Goal: Task Accomplishment & Management: Manage account settings

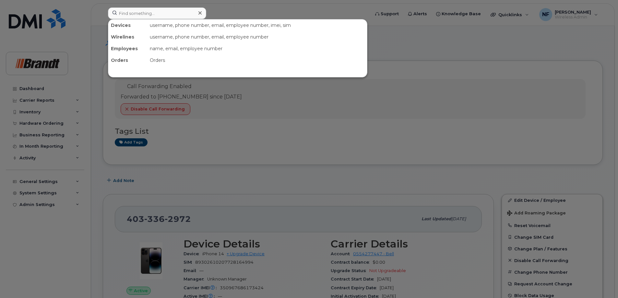
click at [181, 16] on input at bounding box center [157, 13] width 98 height 12
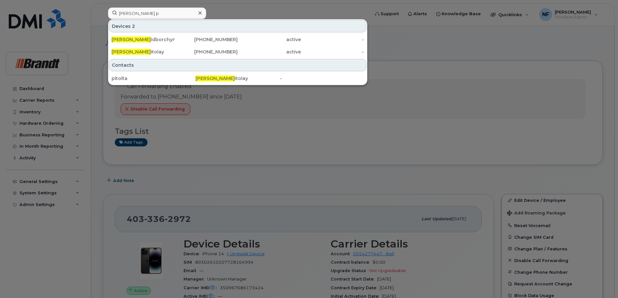
type input "[PERSON_NAME] p"
drag, startPoint x: 177, startPoint y: 51, endPoint x: 213, endPoint y: 53, distance: 36.7
click at [177, 51] on div "[PHONE_NUMBER]" at bounding box center [206, 52] width 63 height 6
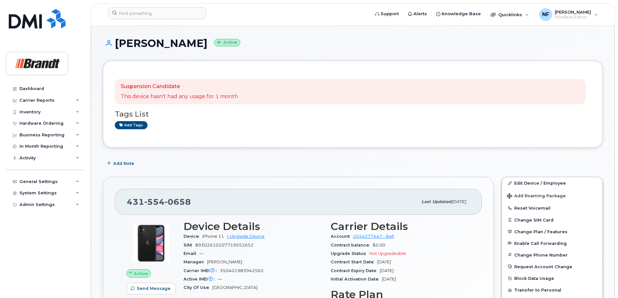
drag, startPoint x: 223, startPoint y: 43, endPoint x: 198, endPoint y: 43, distance: 25.0
click at [198, 43] on h1 "Tanner Pitolay Active" at bounding box center [353, 43] width 500 height 11
click at [211, 51] on div "Tanner Pitolay Active" at bounding box center [353, 49] width 500 height 23
click at [181, 198] on span "0658" at bounding box center [178, 202] width 26 height 10
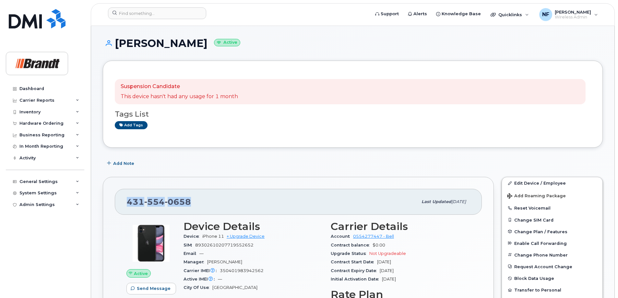
copy span "431 554 0658"
click at [165, 204] on span "554" at bounding box center [178, 202] width 26 height 10
copy span "431 554 0658"
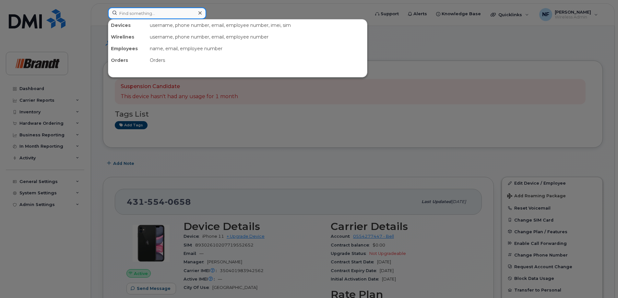
click at [181, 15] on input at bounding box center [157, 13] width 98 height 12
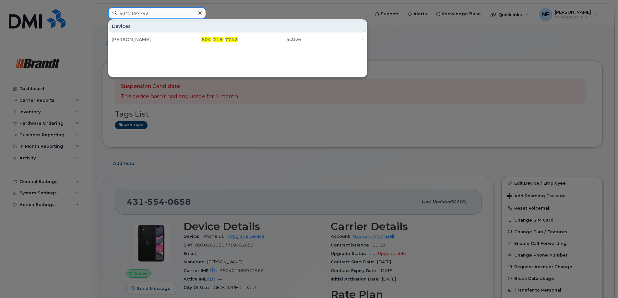
type input "6042197742"
click at [201, 15] on icon at bounding box center [199, 12] width 3 height 5
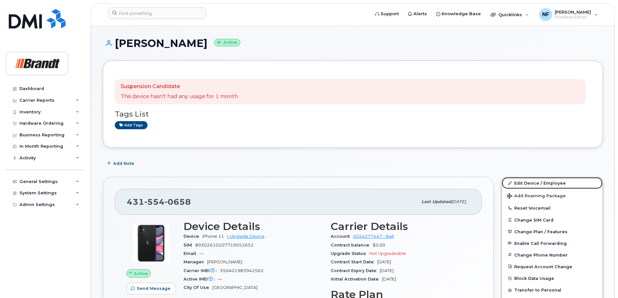
click at [542, 183] on link "Edit Device / Employee" at bounding box center [552, 183] width 100 height 12
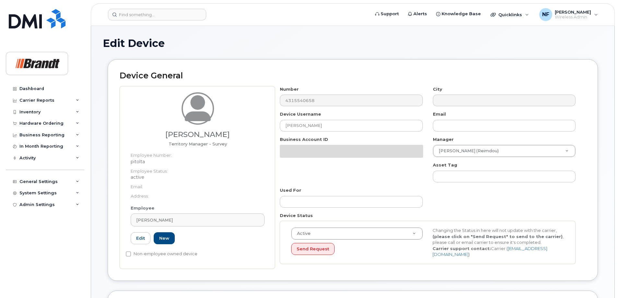
select select "35155011"
select select "34499245"
select select "35155013"
click at [243, 126] on div "Tanner Pitolay Territory Manager - Survey Employee Number: pitolta Employee Sta…" at bounding box center [353, 177] width 466 height 183
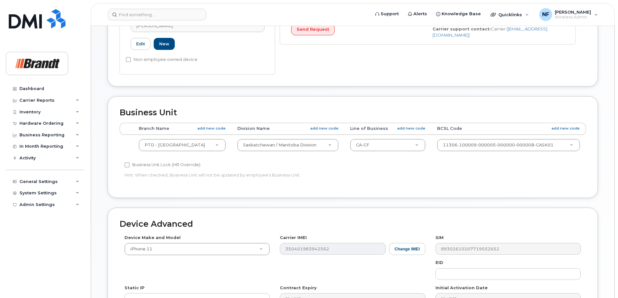
scroll to position [297, 0]
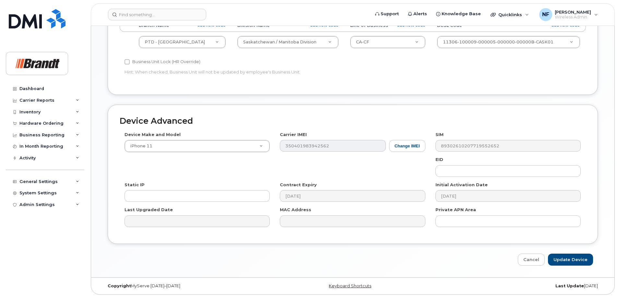
type input "Colby Brandt"
click at [579, 259] on input "Update Device" at bounding box center [570, 260] width 45 height 12
type input "Saving..."
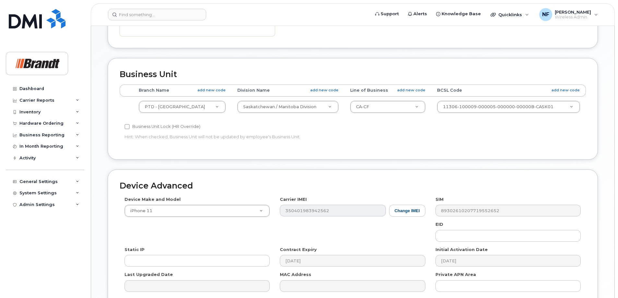
scroll to position [135, 0]
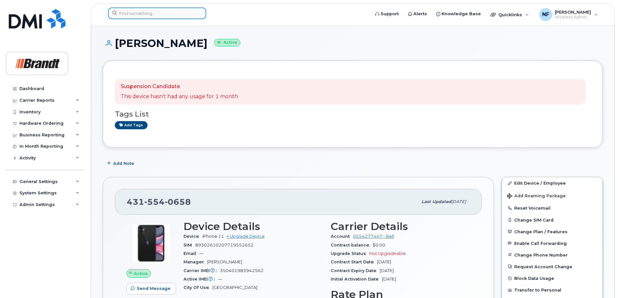
click at [167, 10] on input at bounding box center [157, 13] width 98 height 12
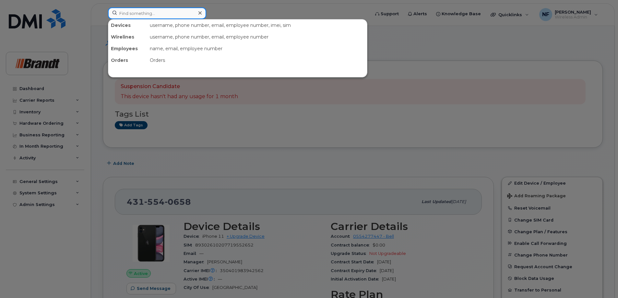
paste input "+17802965197"
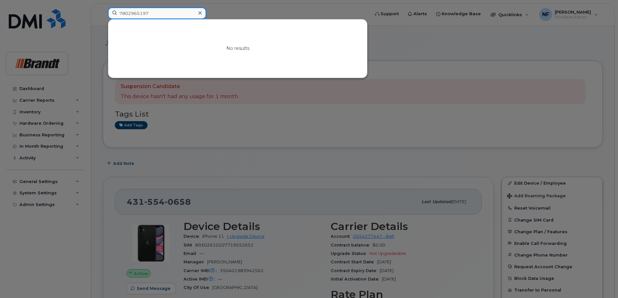
type input "7802965197"
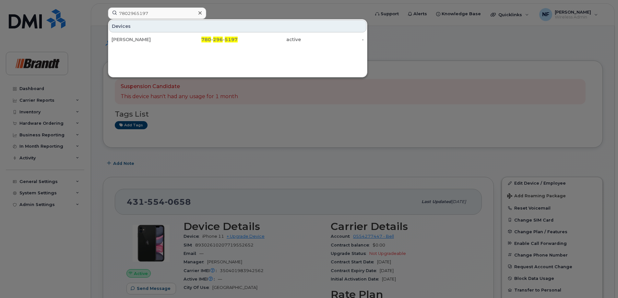
click at [202, 12] on div at bounding box center [199, 12] width 9 height 9
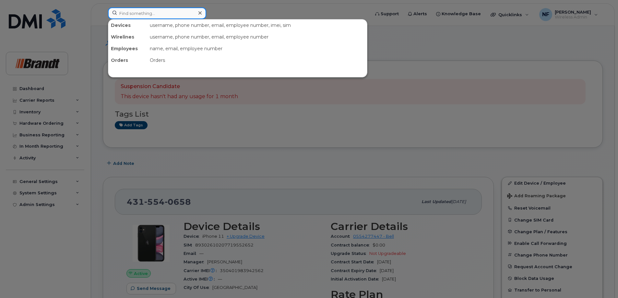
click at [187, 12] on input at bounding box center [157, 13] width 98 height 12
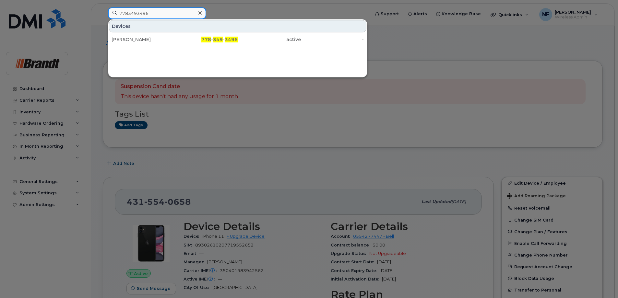
type input "7783493496"
click at [198, 14] on icon at bounding box center [199, 12] width 3 height 3
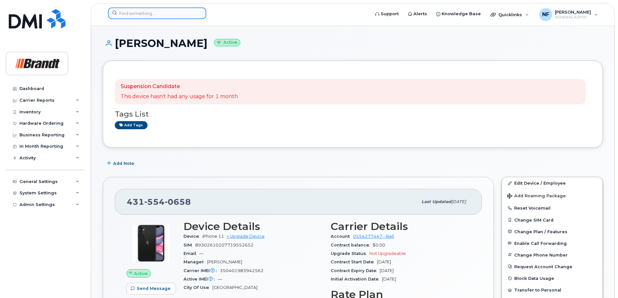
click at [198, 14] on div at bounding box center [157, 13] width 98 height 12
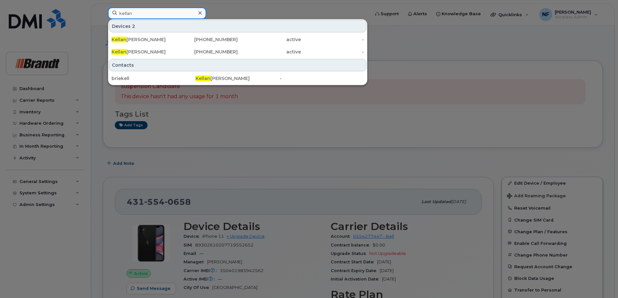
type input "kellan"
click at [200, 13] on icon at bounding box center [199, 12] width 3 height 3
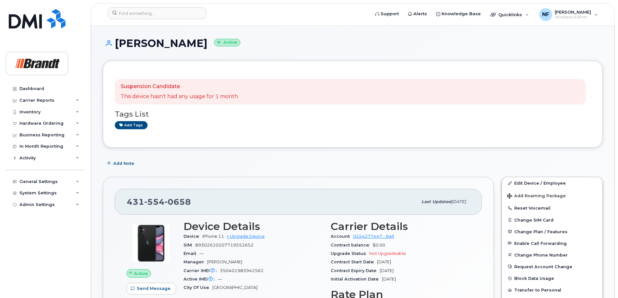
scroll to position [261, 0]
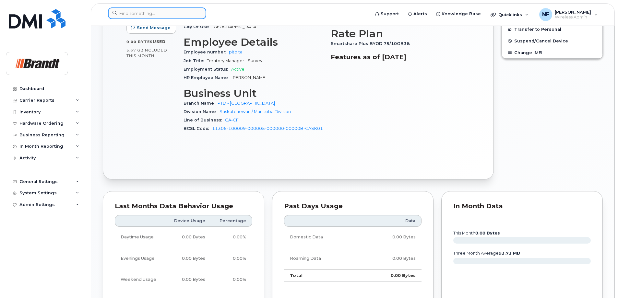
click at [200, 13] on div at bounding box center [157, 13] width 98 height 12
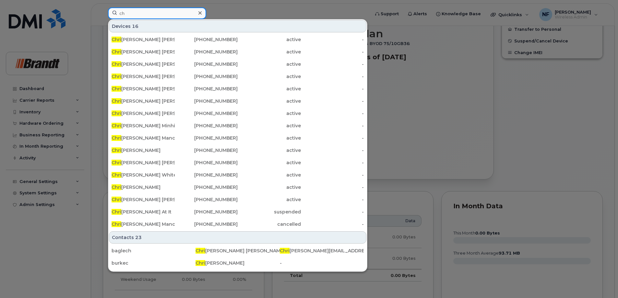
type input "c"
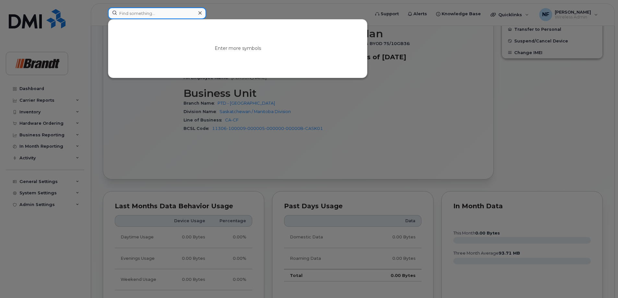
click at [165, 16] on input at bounding box center [157, 13] width 98 height 12
click at [151, 14] on input "7804024275" at bounding box center [157, 13] width 98 height 12
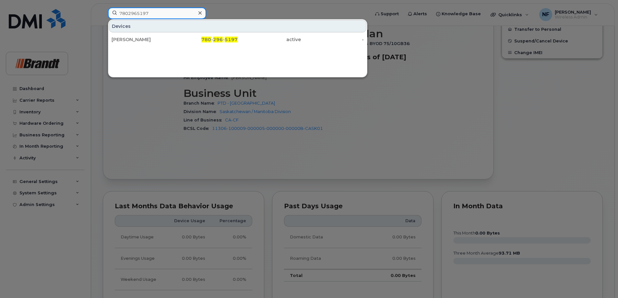
type input "7802965197"
drag, startPoint x: 199, startPoint y: 14, endPoint x: 190, endPoint y: 13, distance: 9.1
click at [199, 14] on icon at bounding box center [199, 12] width 3 height 3
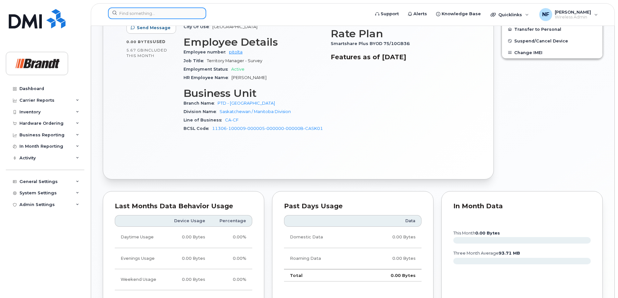
click at [167, 13] on input at bounding box center [157, 13] width 98 height 12
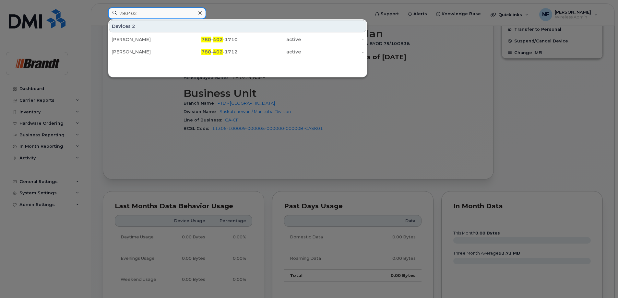
type input "780402"
click at [195, 276] on div at bounding box center [309, 149] width 618 height 298
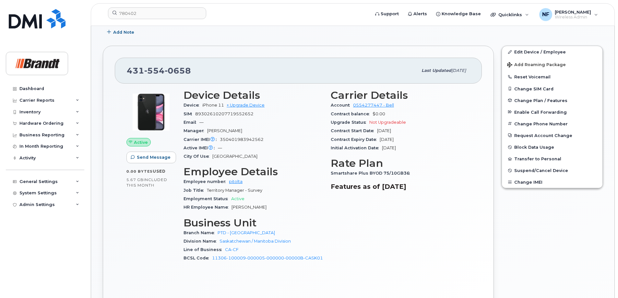
scroll to position [2, 0]
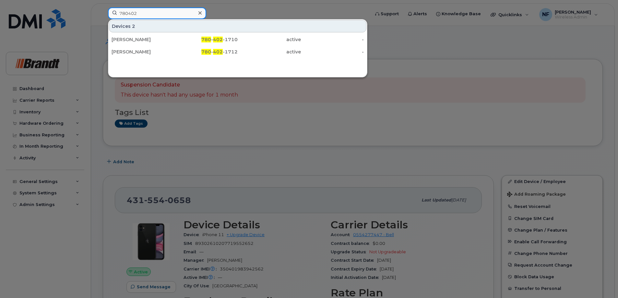
drag, startPoint x: 153, startPoint y: 13, endPoint x: 96, endPoint y: 13, distance: 56.7
click at [103, 13] on div "780402 Devices 2 Ethan Toews 780 - 402 -1710 active - Colin Mcausland 780 - 402…" at bounding box center [237, 14] width 268 height 14
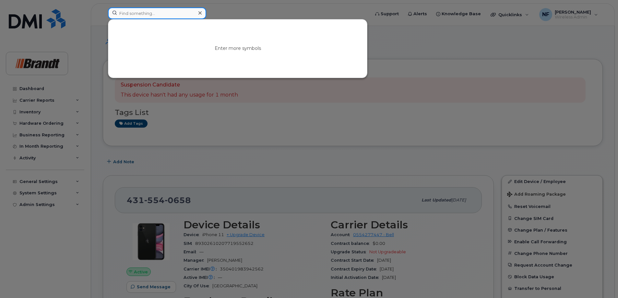
click at [173, 16] on input at bounding box center [157, 13] width 98 height 12
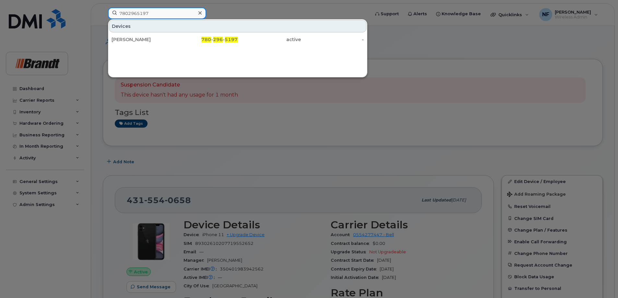
type input "7802965197"
